Goal: Information Seeking & Learning: Learn about a topic

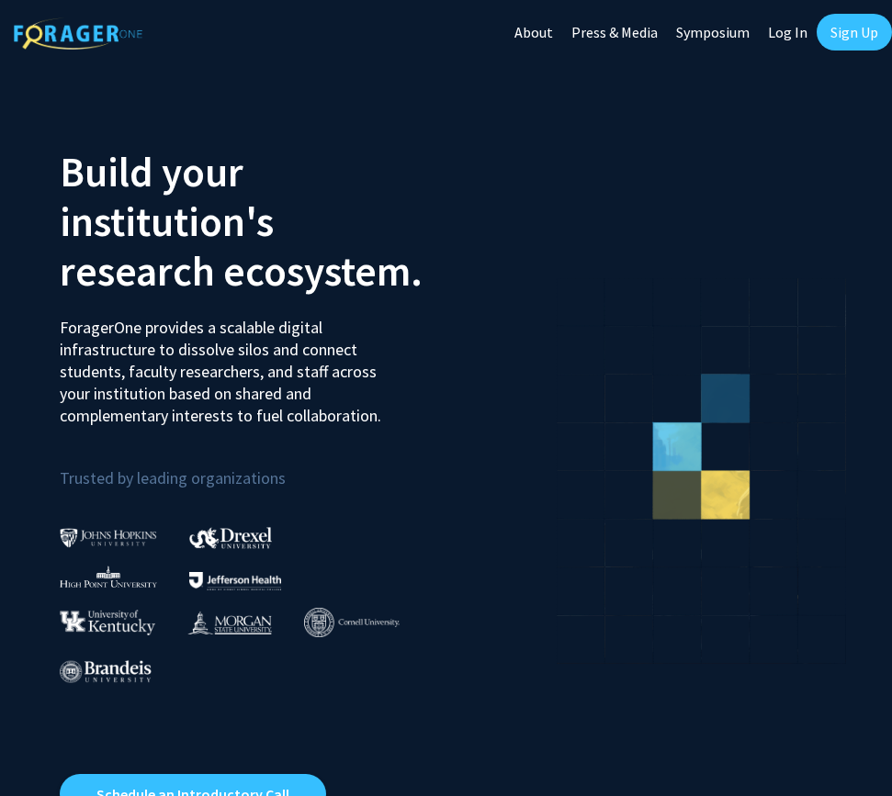
click at [785, 35] on link "Log In" at bounding box center [788, 32] width 58 height 64
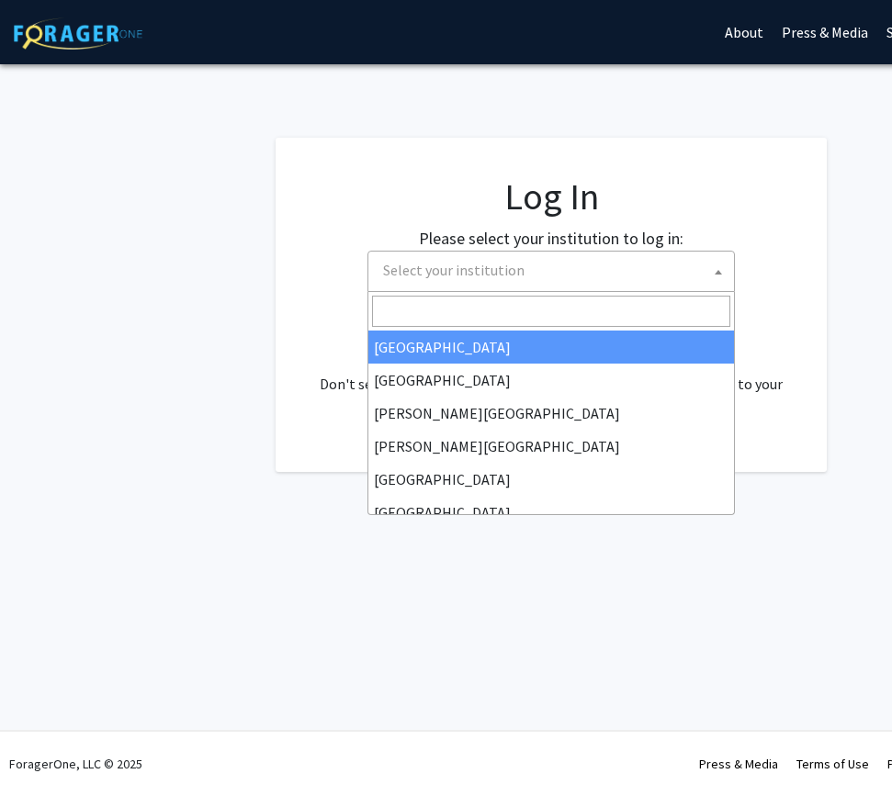
click at [588, 281] on span "Select your institution" at bounding box center [555, 271] width 358 height 38
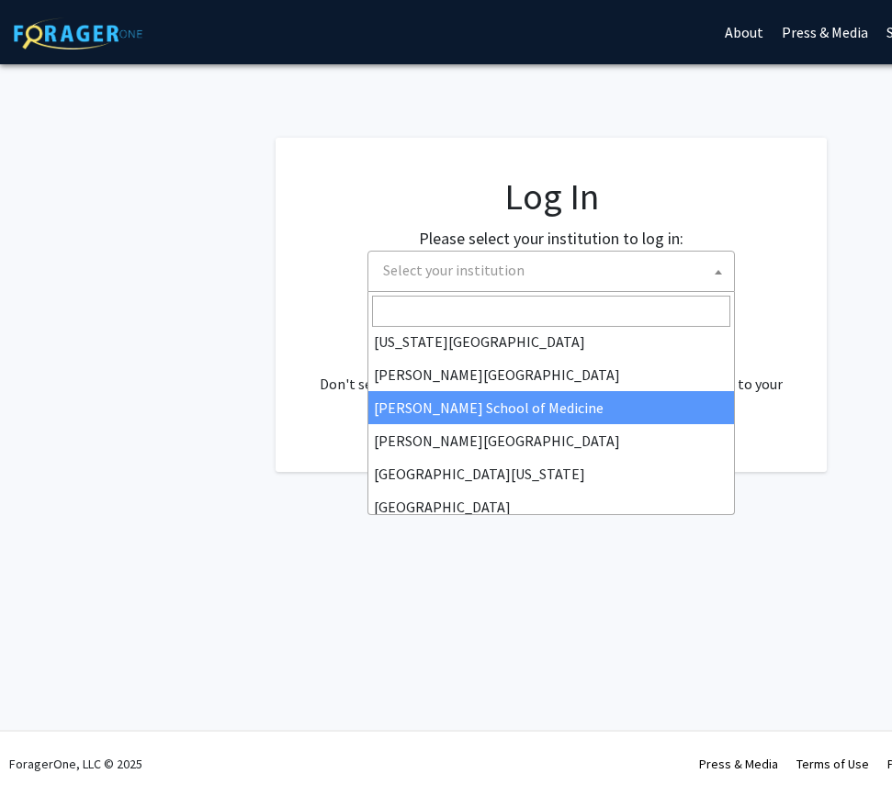
scroll to position [417, 0]
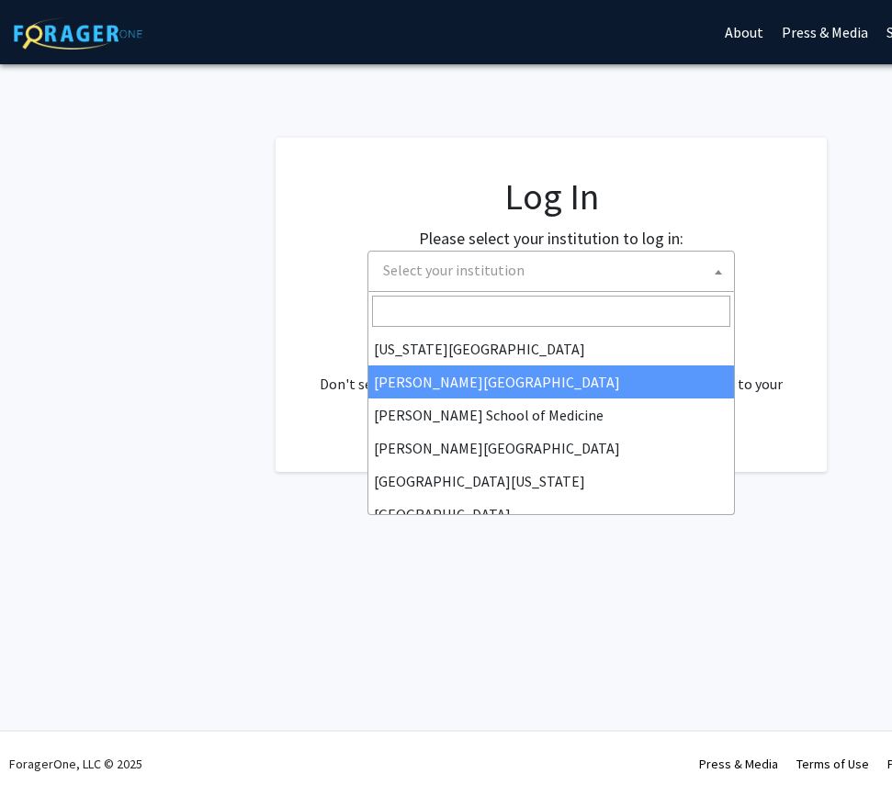
select select "28"
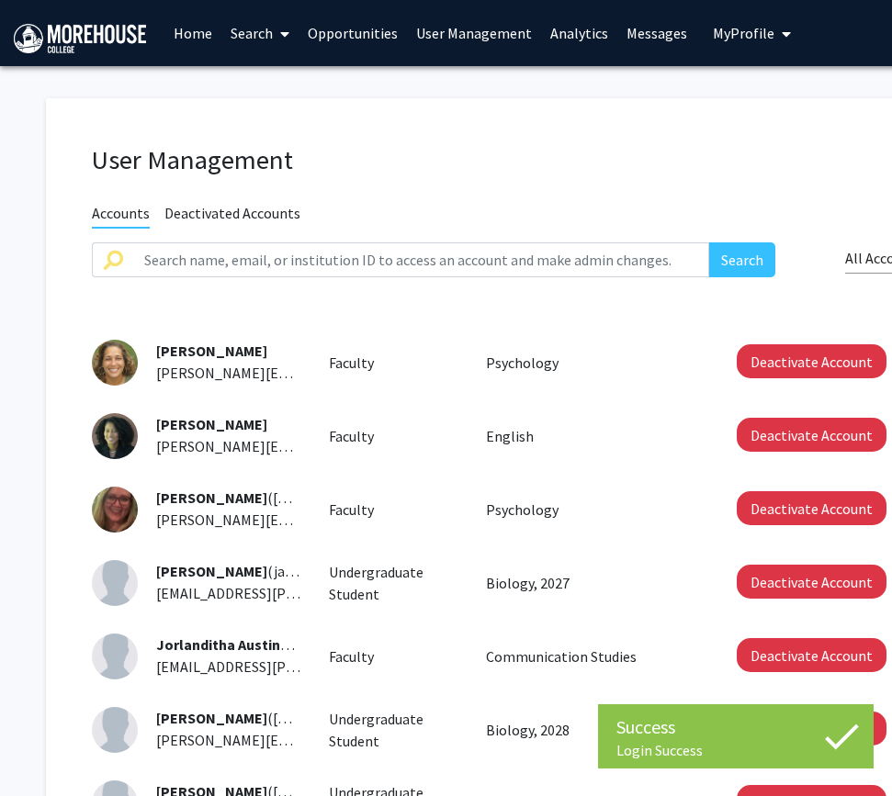
click at [253, 34] on link "Search" at bounding box center [259, 33] width 77 height 64
click at [267, 78] on span "Faculty/Staff" at bounding box center [288, 84] width 135 height 37
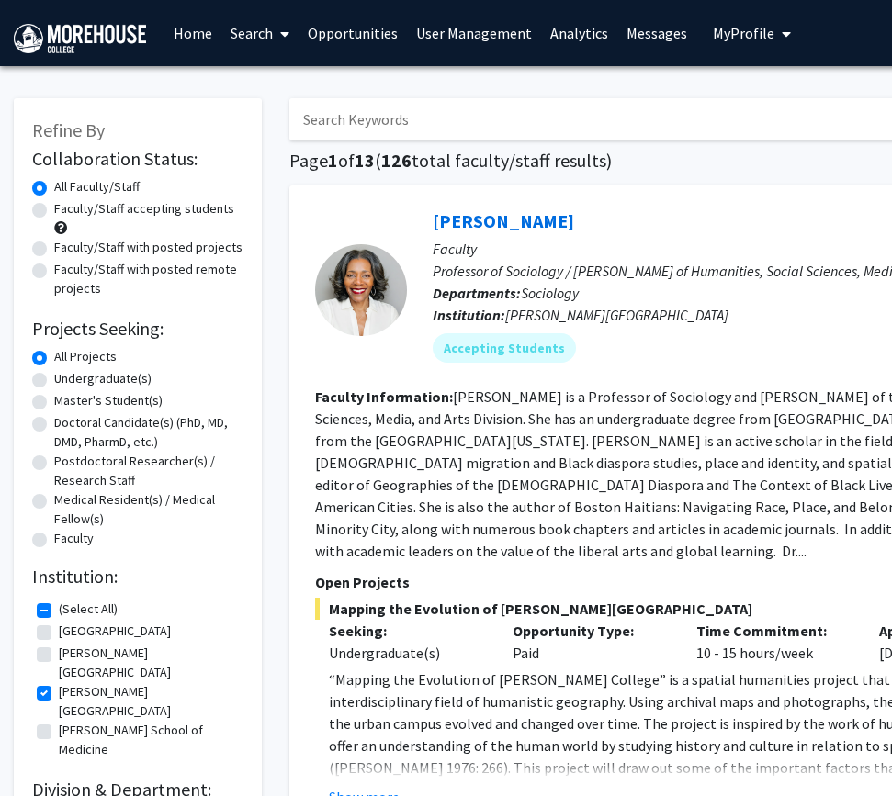
click at [417, 121] on input "Search Keywords" at bounding box center [649, 119] width 721 height 42
type input "stem cells"
checkbox input "false"
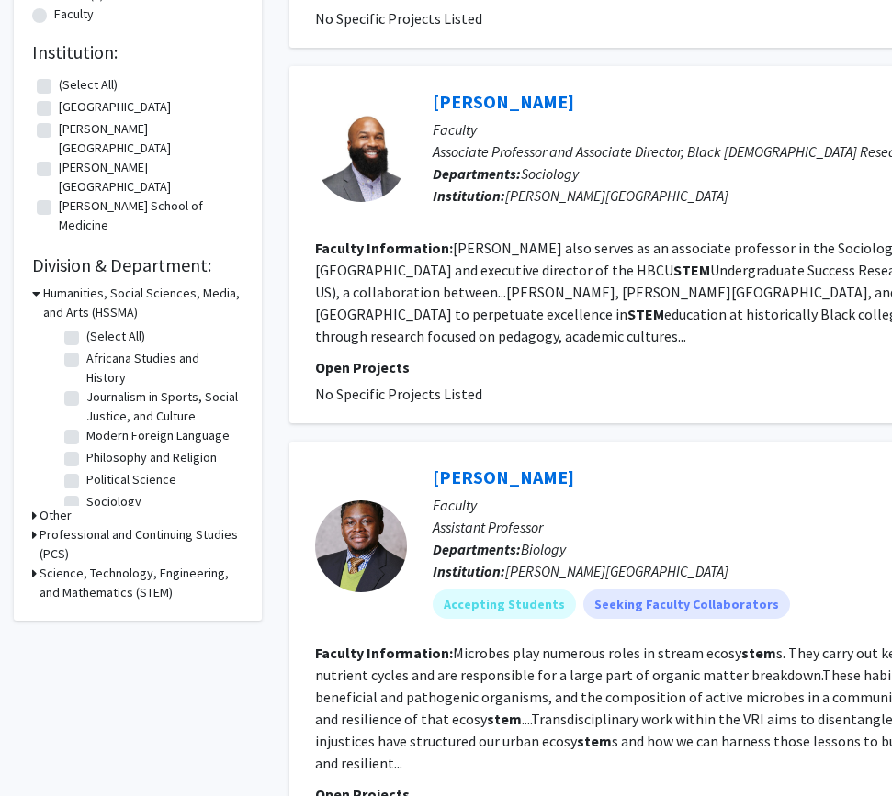
scroll to position [650, 0]
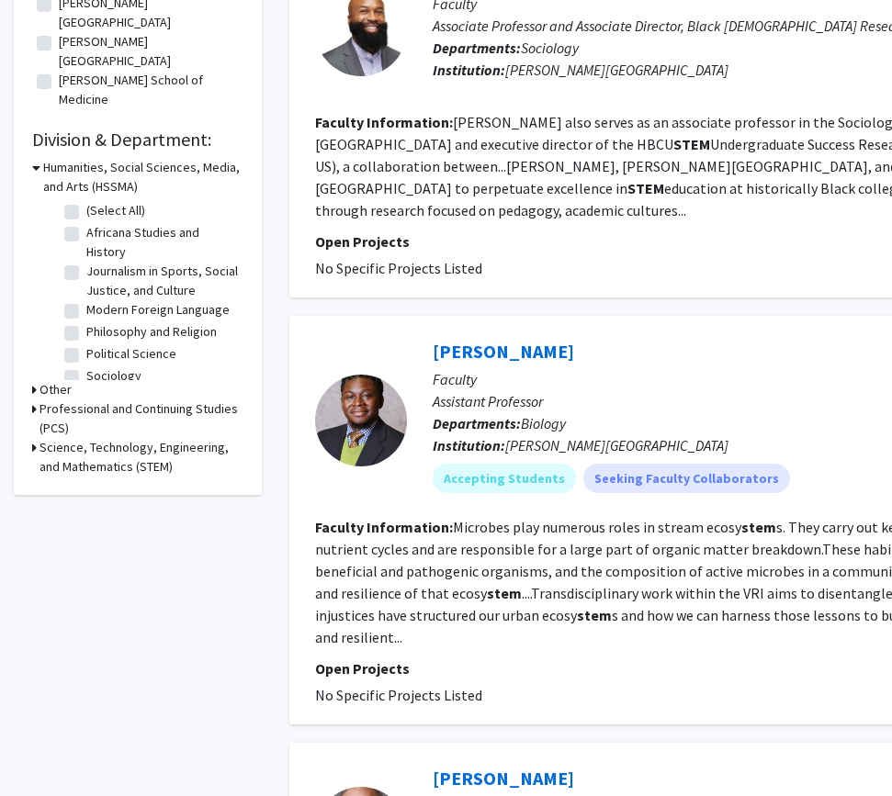
click at [34, 438] on icon at bounding box center [34, 447] width 5 height 19
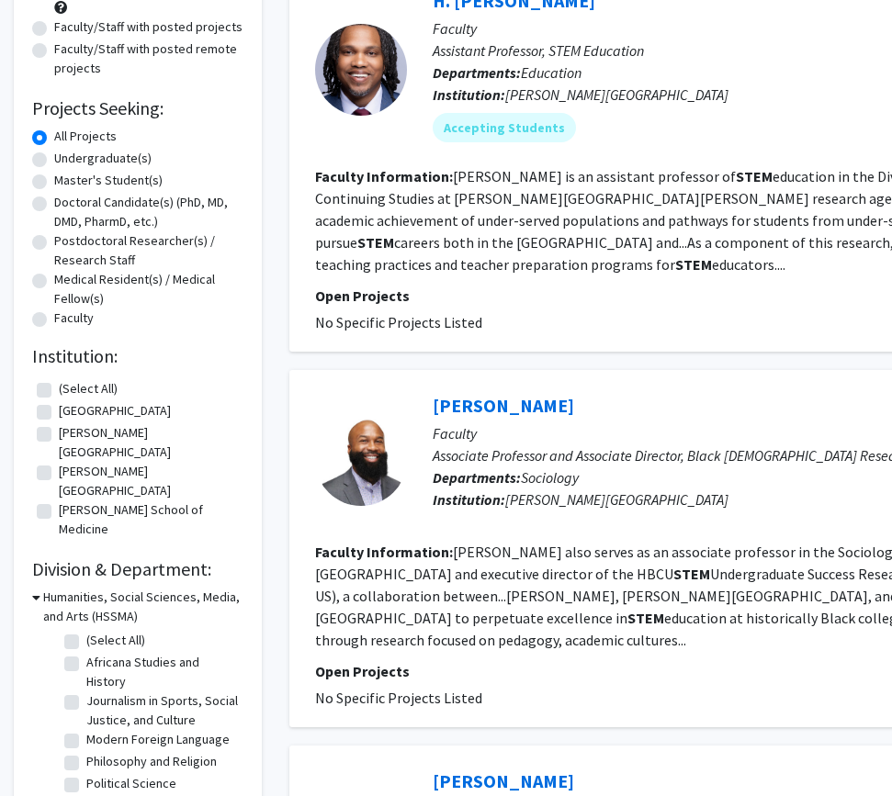
scroll to position [221, 0]
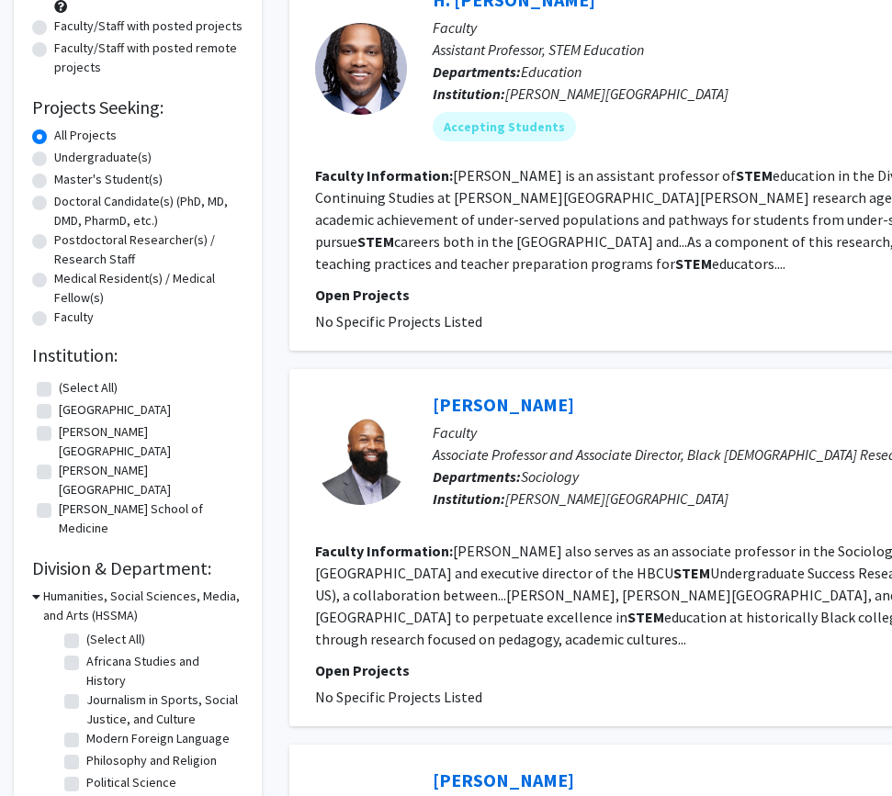
click at [59, 409] on label "[GEOGRAPHIC_DATA]" at bounding box center [115, 409] width 112 height 19
click at [59, 409] on input "[GEOGRAPHIC_DATA]" at bounding box center [65, 406] width 12 height 12
checkbox input "true"
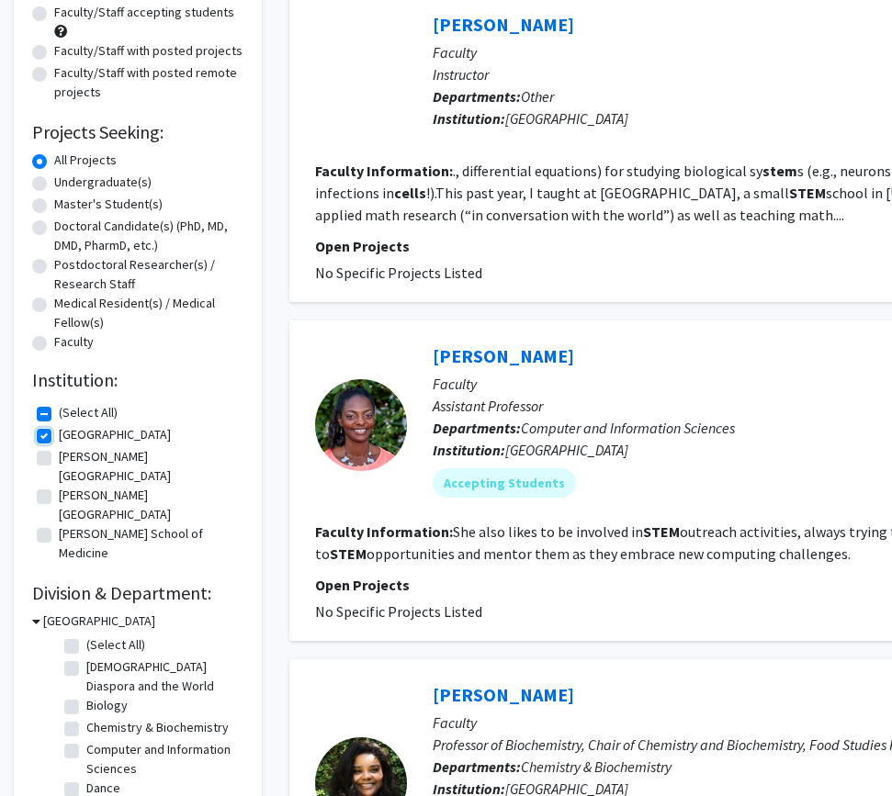
scroll to position [199, 0]
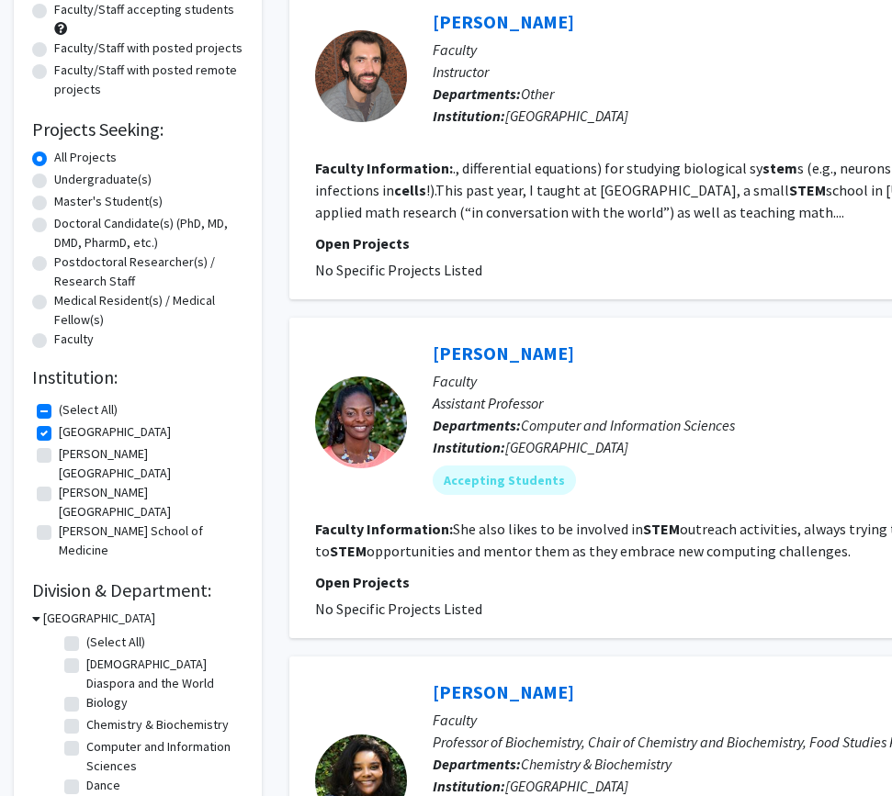
click at [59, 456] on label "[PERSON_NAME][GEOGRAPHIC_DATA]" at bounding box center [149, 464] width 180 height 39
click at [59, 456] on input "[PERSON_NAME][GEOGRAPHIC_DATA]" at bounding box center [65, 451] width 12 height 12
checkbox input "true"
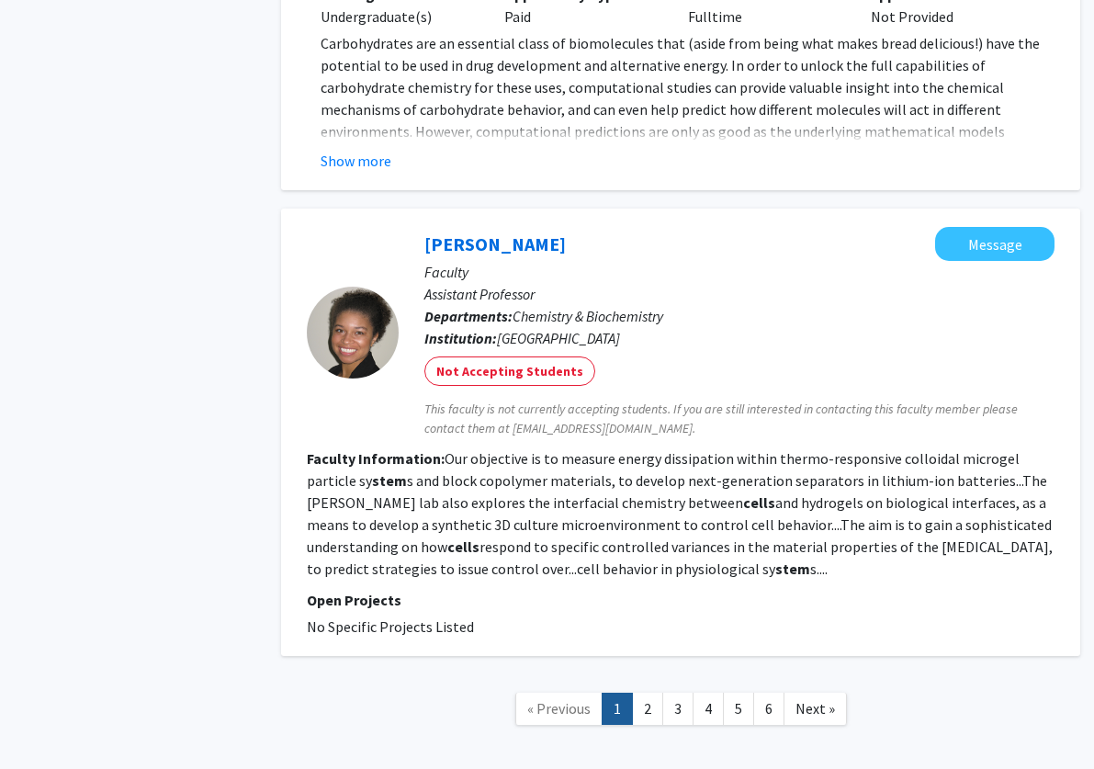
scroll to position [3992, 8]
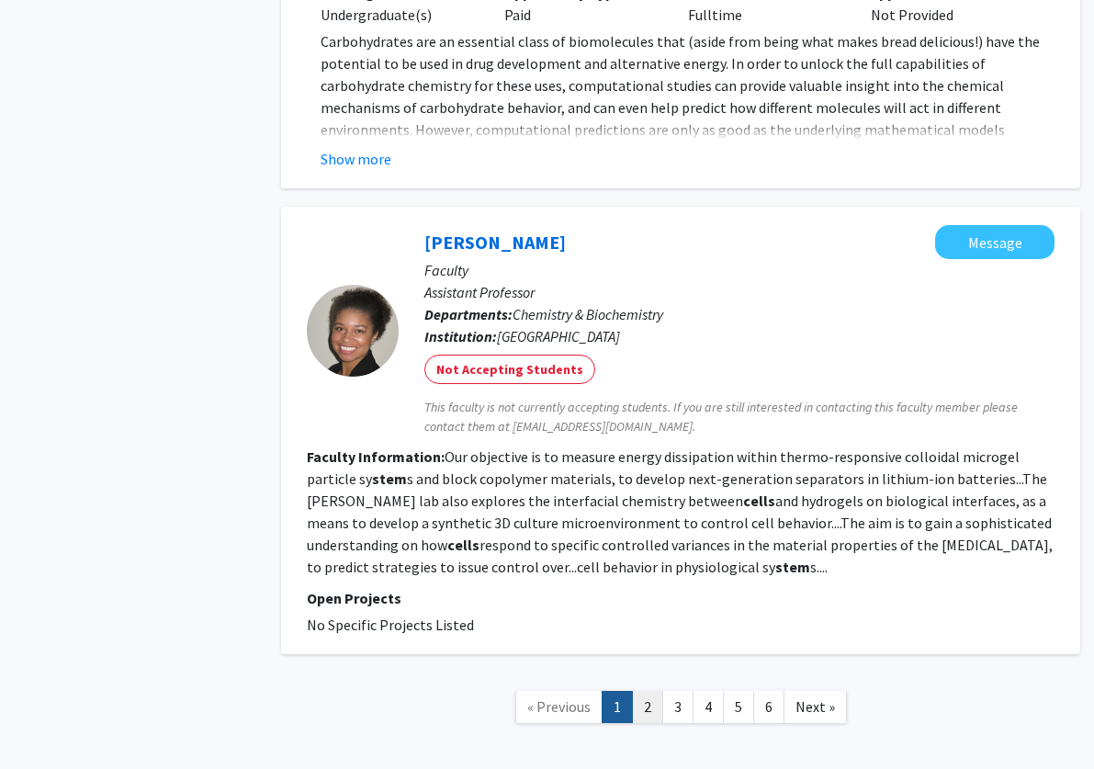
click at [645, 691] on link "2" at bounding box center [647, 707] width 31 height 32
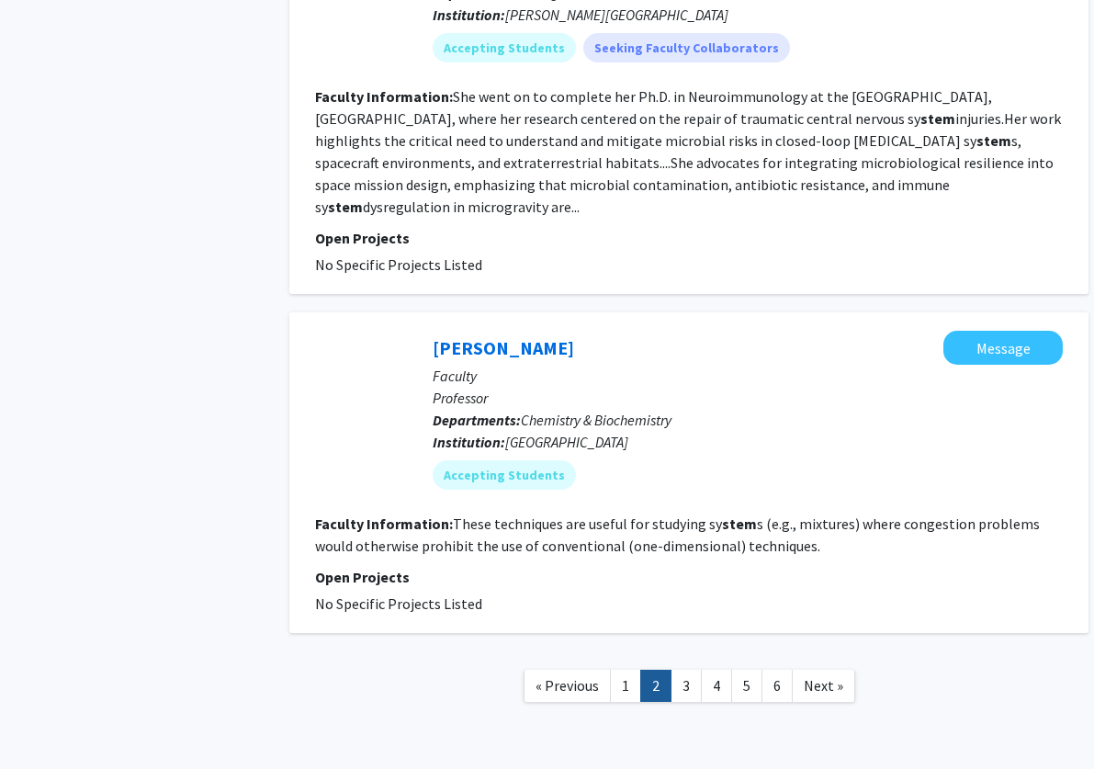
scroll to position [3205, 0]
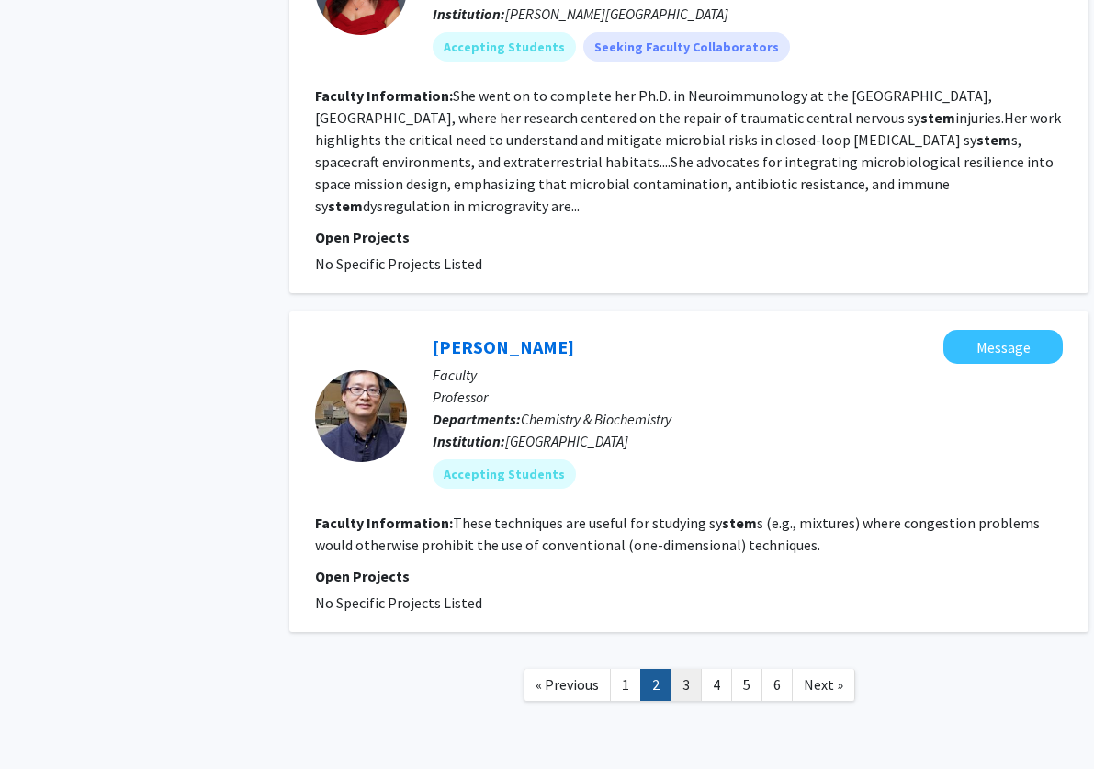
click at [691, 669] on link "3" at bounding box center [685, 685] width 31 height 32
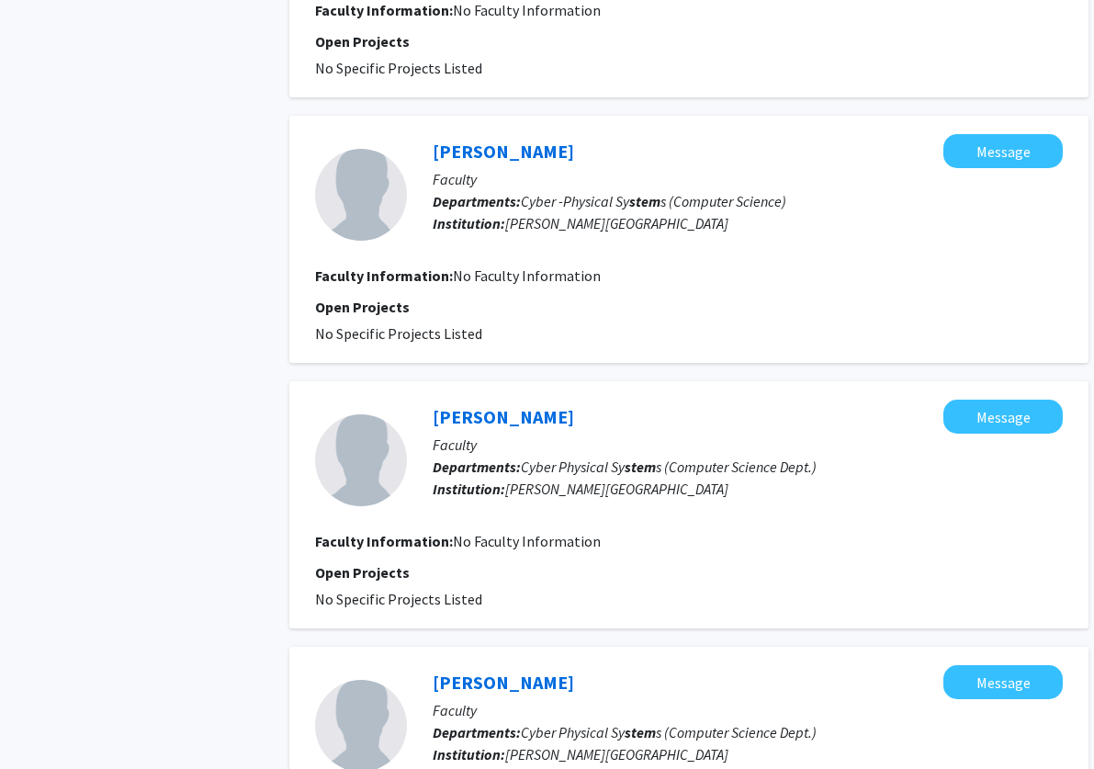
scroll to position [2767, 0]
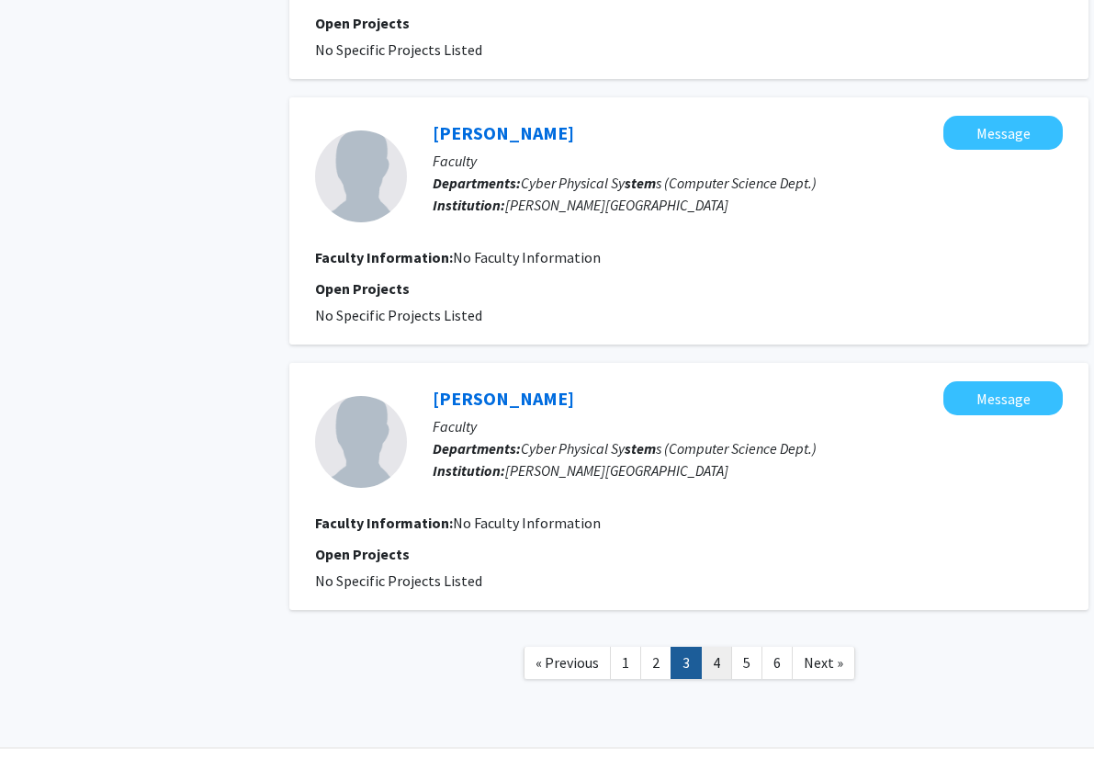
click at [717, 647] on link "4" at bounding box center [716, 663] width 31 height 32
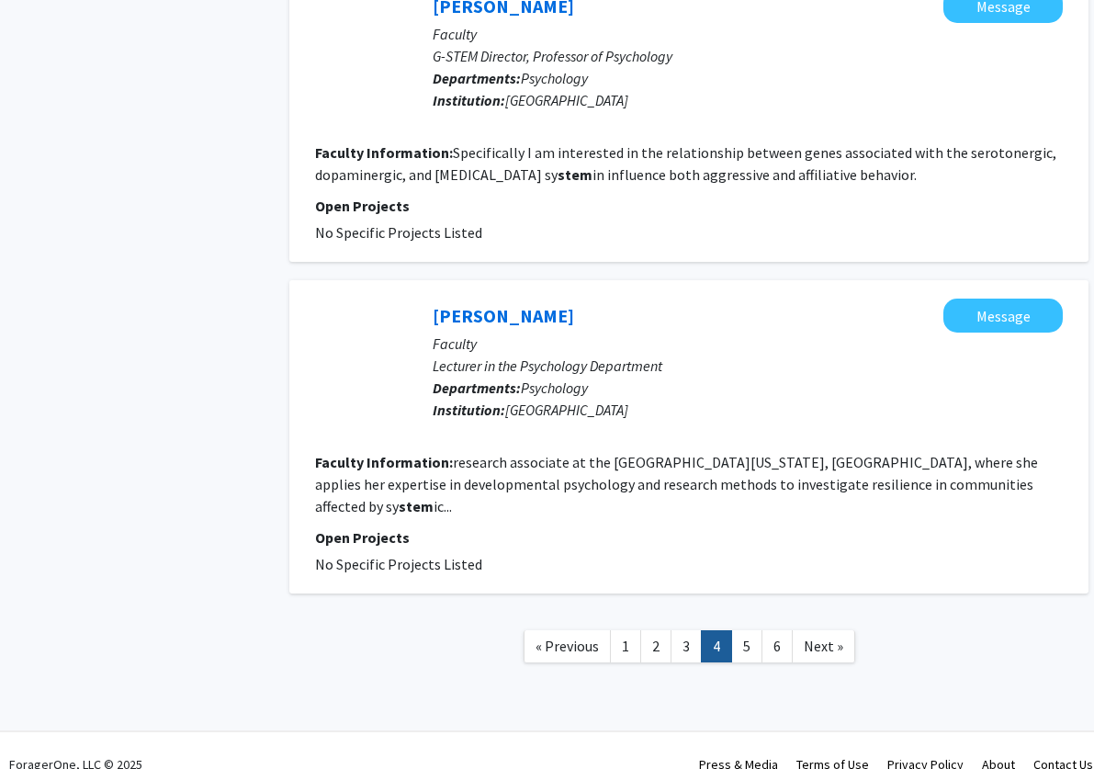
scroll to position [2851, 0]
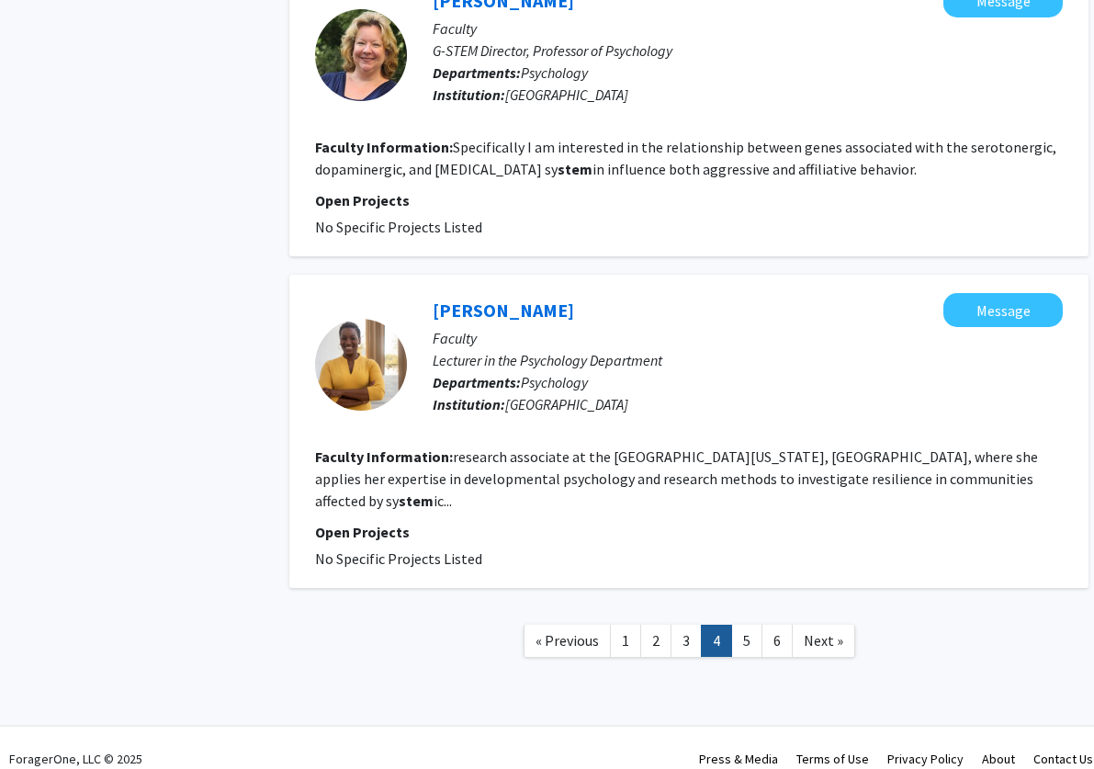
click at [742, 625] on link "5" at bounding box center [746, 641] width 31 height 32
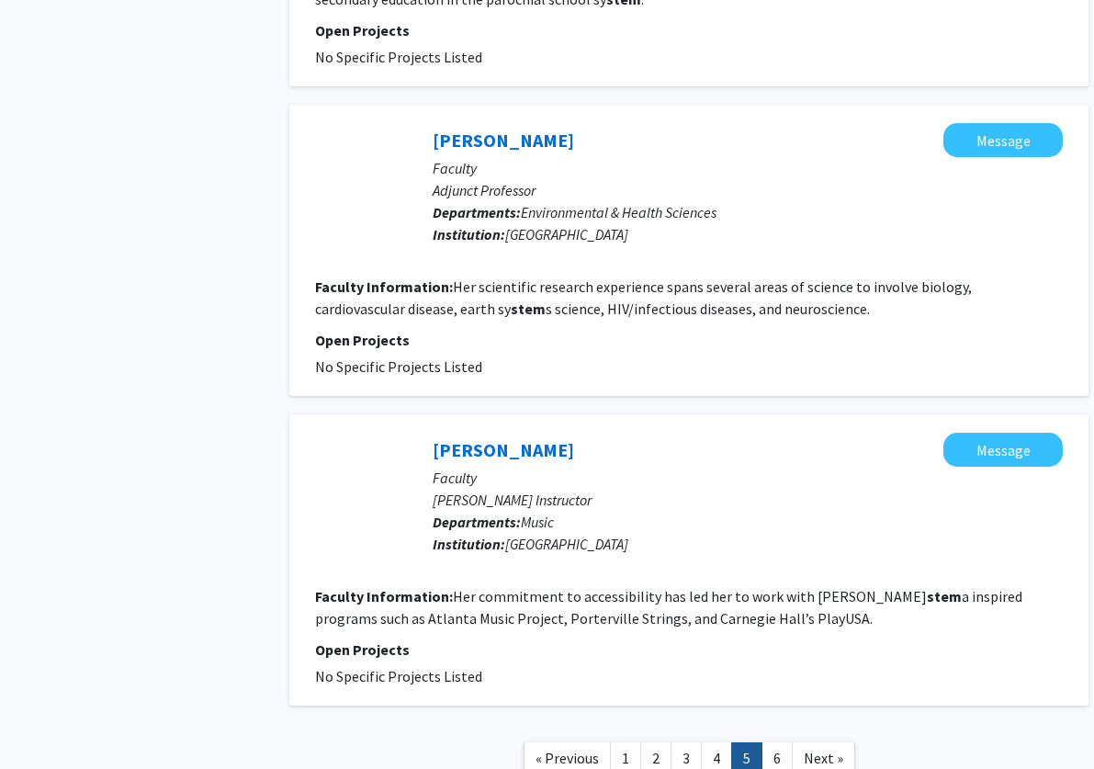
scroll to position [2627, 0]
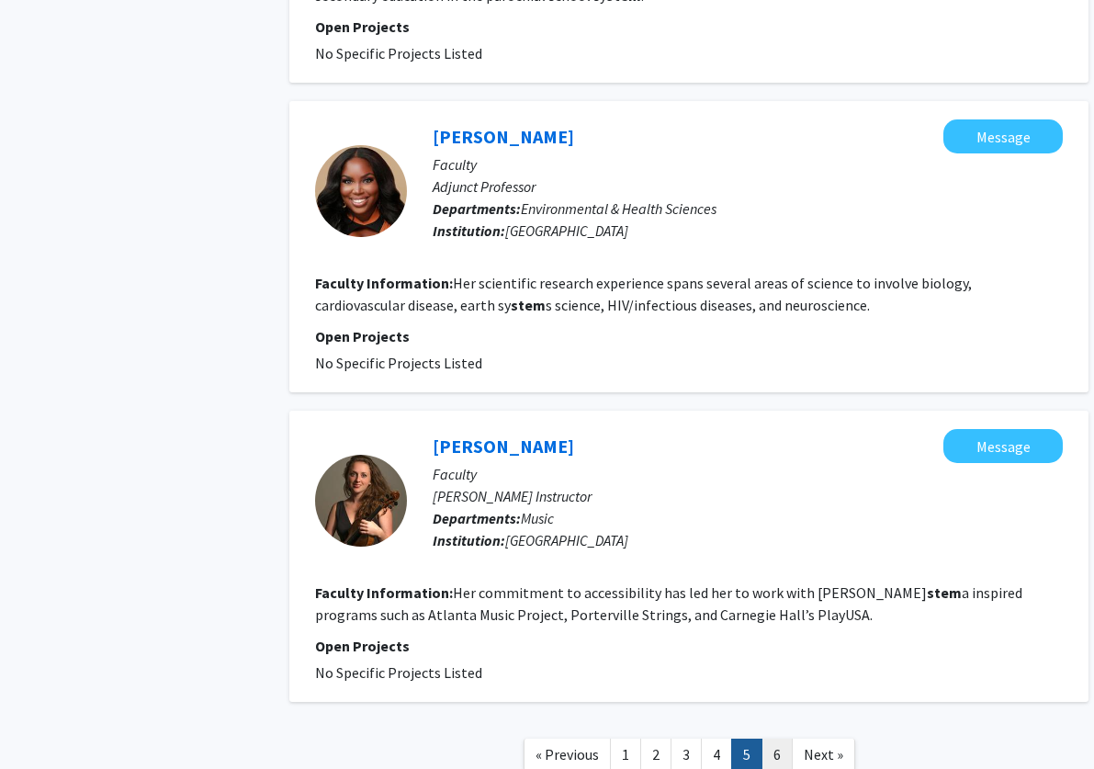
click at [778, 738] on link "6" at bounding box center [776, 754] width 31 height 32
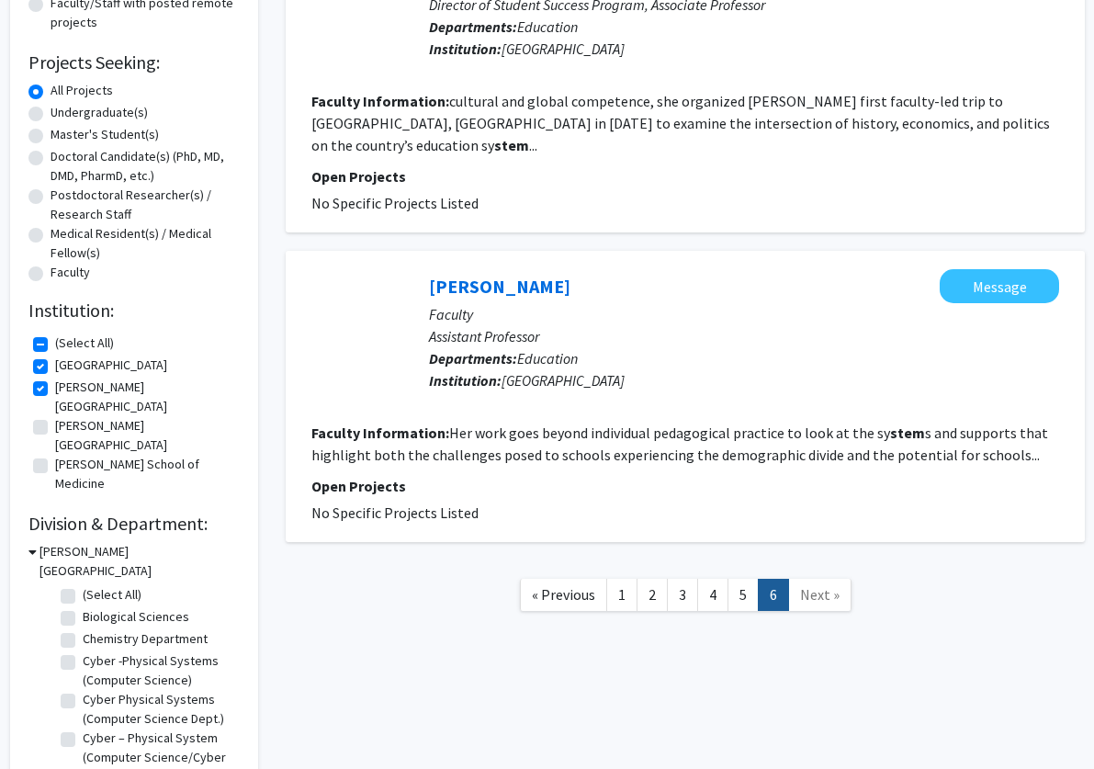
scroll to position [0, 4]
